Goal: Task Accomplishment & Management: Use online tool/utility

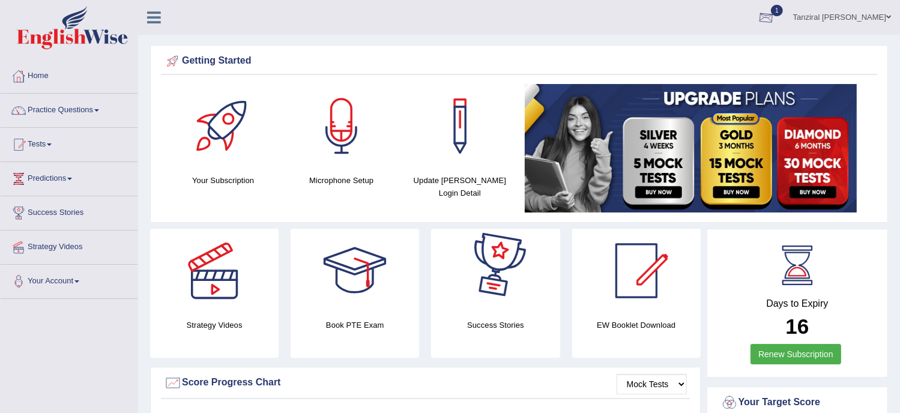
click at [775, 17] on div at bounding box center [766, 18] width 18 height 18
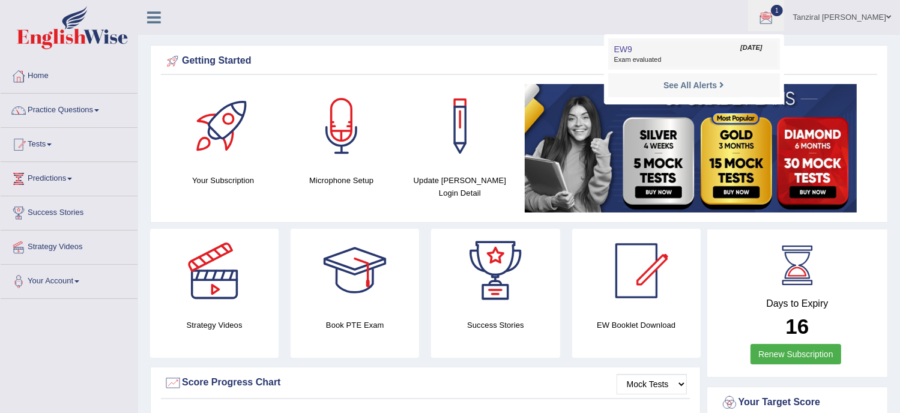
click at [673, 51] on link "EW9 Oct 8, 2025 Exam evaluated" at bounding box center [694, 53] width 166 height 25
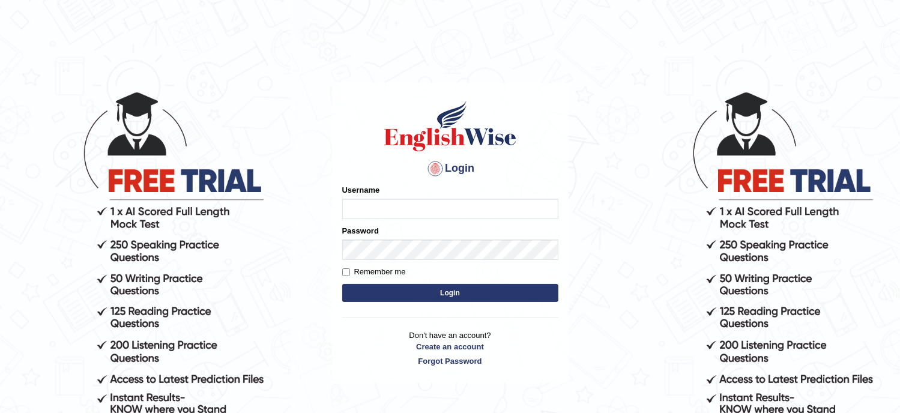
type input "Tanziral"
click at [479, 292] on button "Login" at bounding box center [450, 293] width 216 height 18
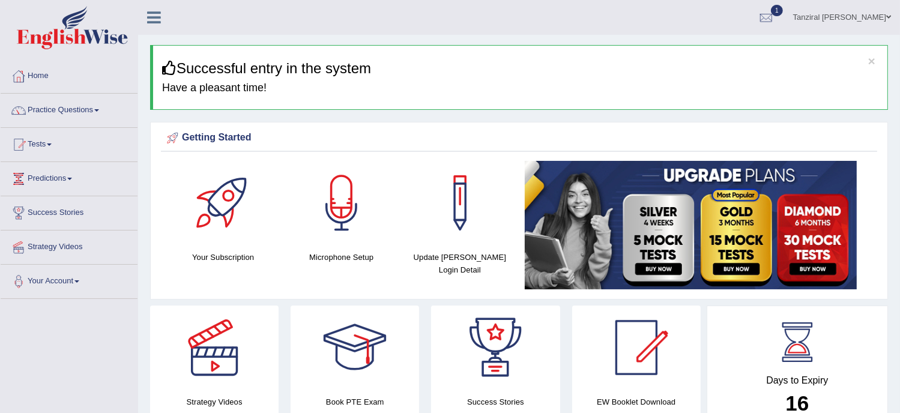
click at [783, 11] on span "1" at bounding box center [777, 10] width 12 height 11
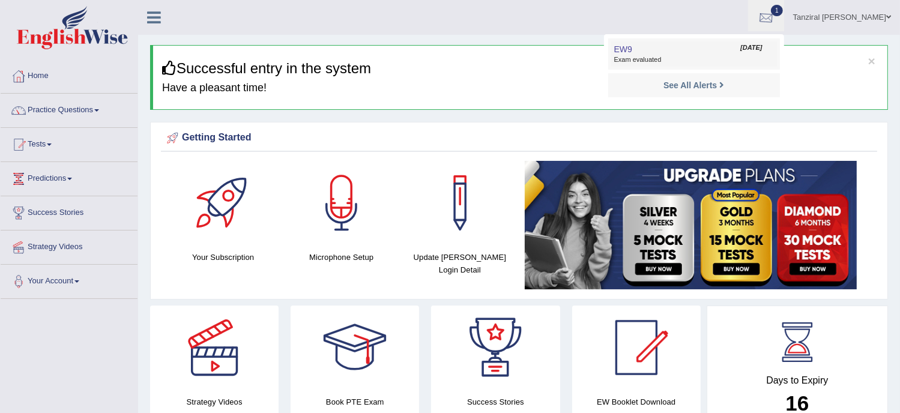
click at [693, 55] on link "EW9 Oct 8, 2025 Exam evaluated" at bounding box center [694, 53] width 166 height 25
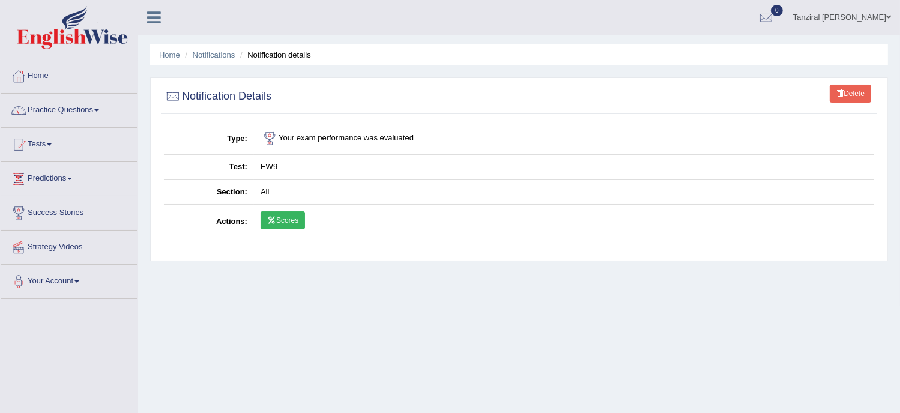
click at [281, 223] on link "Scores" at bounding box center [283, 220] width 44 height 18
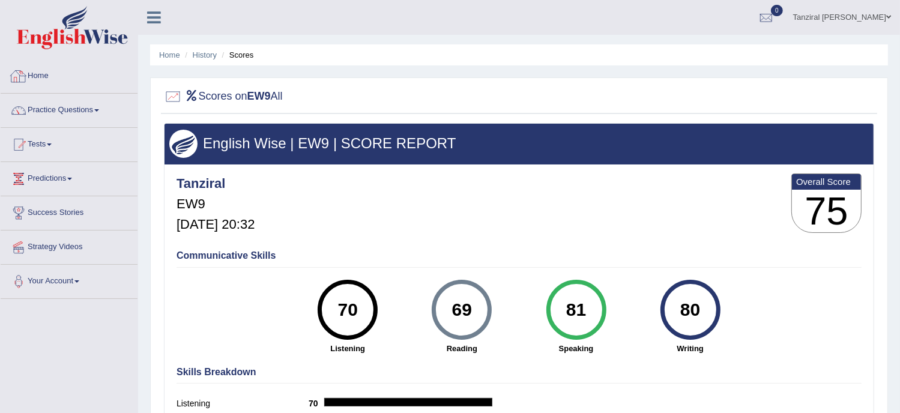
click at [44, 73] on link "Home" at bounding box center [69, 74] width 137 height 30
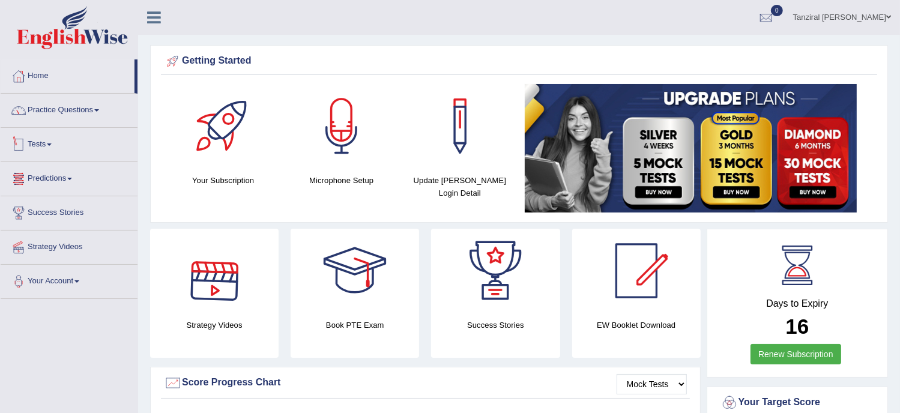
click at [38, 141] on link "Tests" at bounding box center [69, 143] width 137 height 30
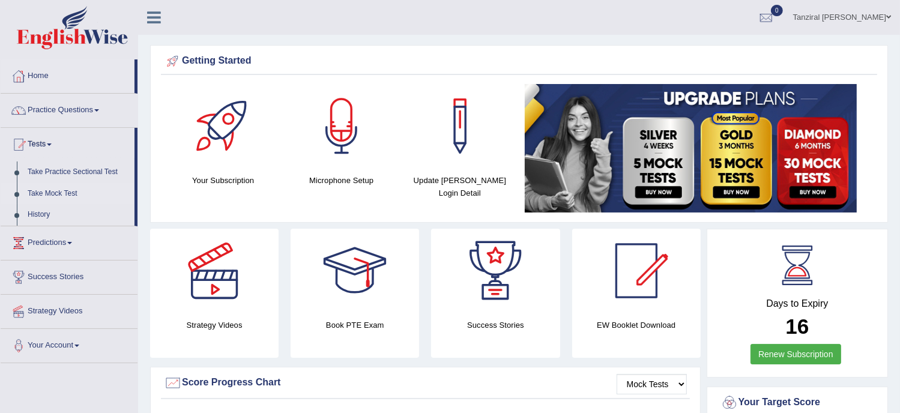
click at [53, 189] on link "Take Mock Test" at bounding box center [78, 194] width 112 height 22
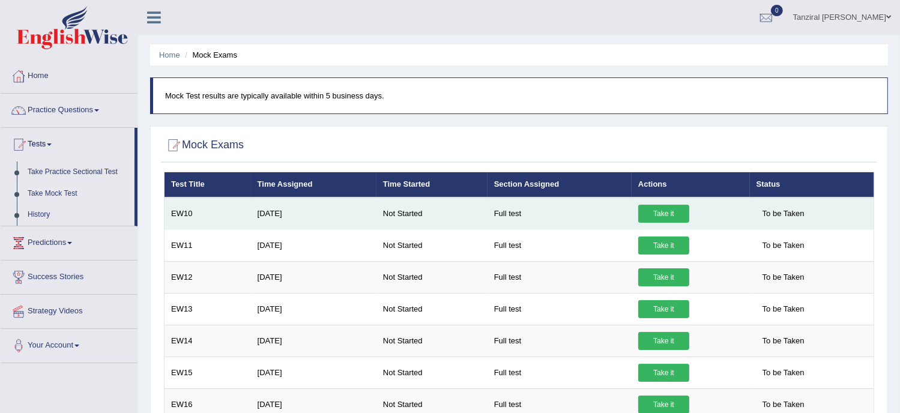
click at [654, 214] on link "Take it" at bounding box center [664, 214] width 51 height 18
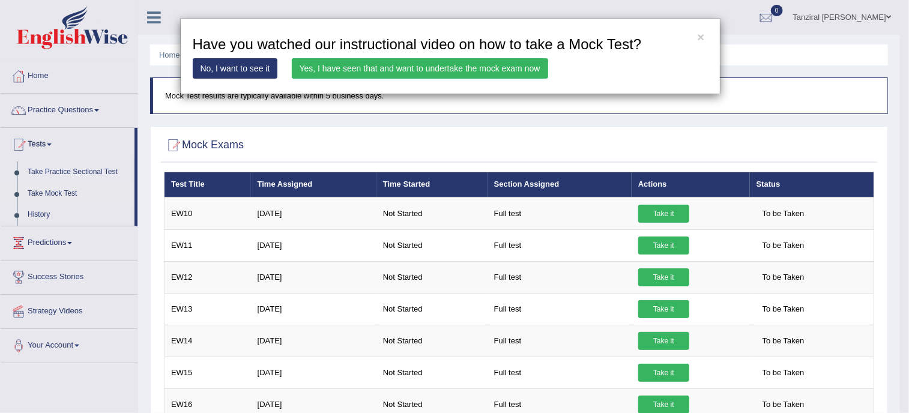
click at [386, 68] on link "Yes, I have seen that and want to undertake the mock exam now" at bounding box center [420, 68] width 256 height 20
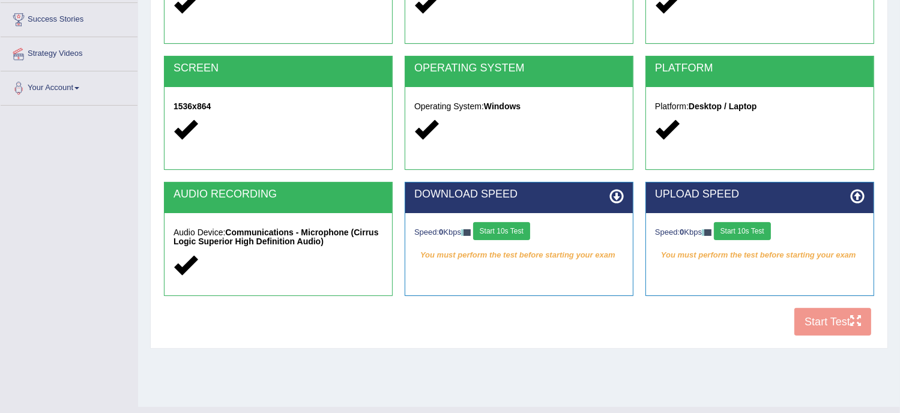
scroll to position [217, 0]
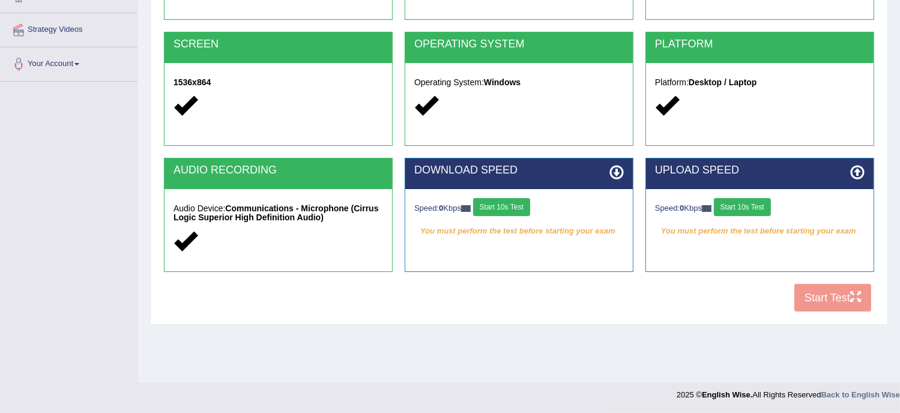
click at [520, 209] on button "Start 10s Test" at bounding box center [501, 207] width 57 height 18
click at [747, 204] on button "Start 10s Test" at bounding box center [742, 207] width 57 height 18
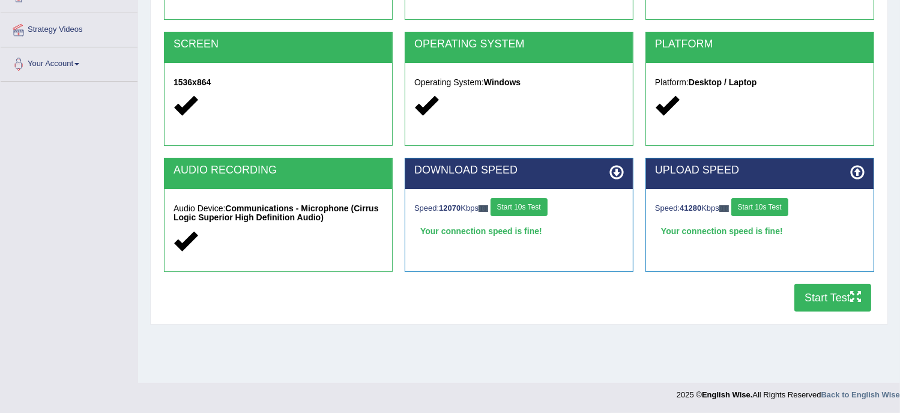
click at [831, 302] on button "Start Test" at bounding box center [833, 298] width 77 height 28
